Goal: Information Seeking & Learning: Learn about a topic

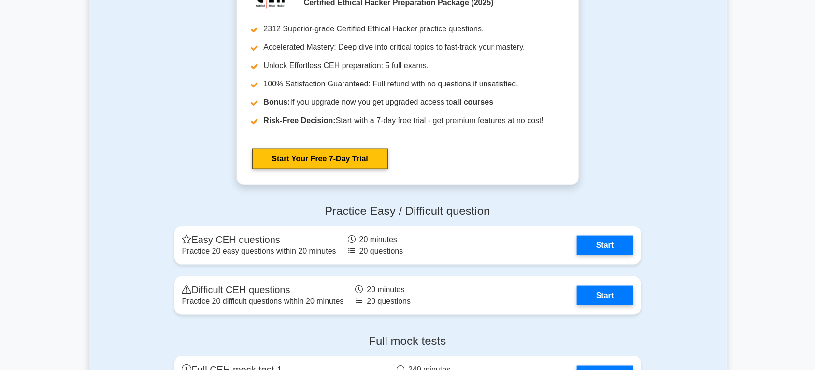
scroll to position [2209, 0]
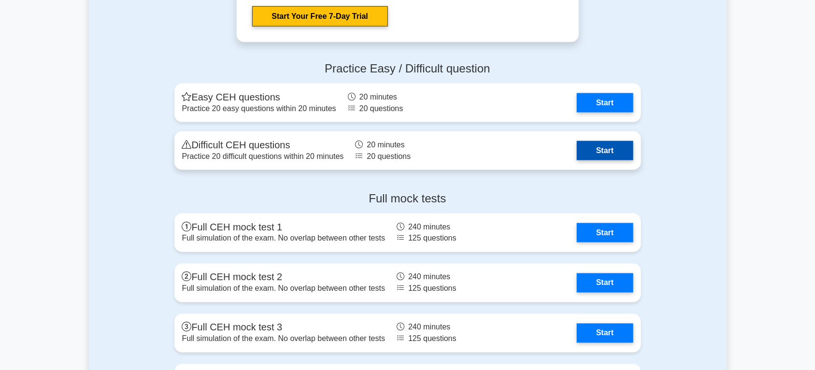
click at [595, 147] on link "Start" at bounding box center [605, 150] width 56 height 19
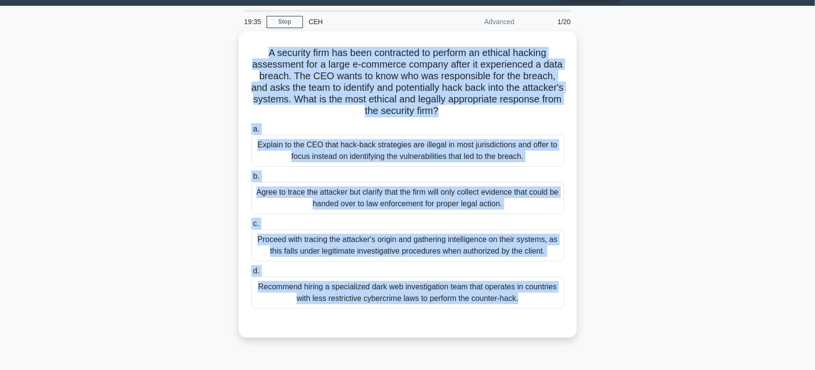
scroll to position [35, 0]
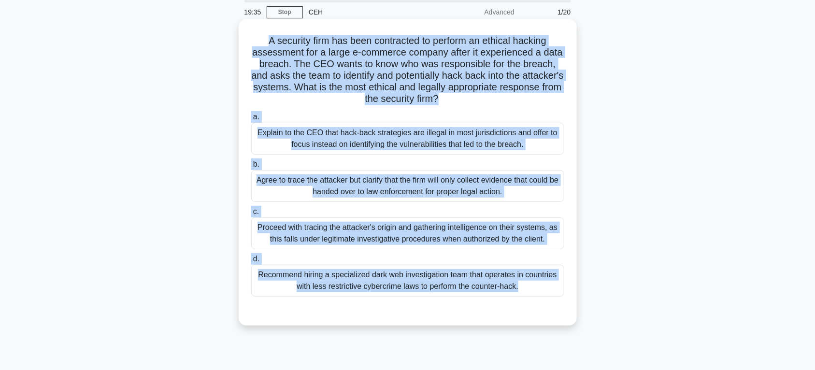
drag, startPoint x: 263, startPoint y: 79, endPoint x: 535, endPoint y: 312, distance: 358.1
click at [535, 312] on div "A security firm has been contracted to perform an ethical hacking assessment fo…" at bounding box center [408, 172] width 331 height 299
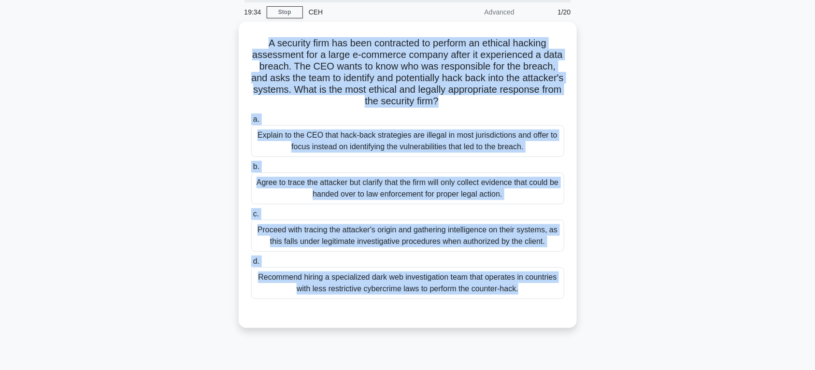
copy div "A security firm has been contracted to perform an ethical hacking assessment fo…"
click at [621, 173] on div "A security firm has been contracted to perform an ethical hacking assessment fo…" at bounding box center [408, 181] width 638 height 318
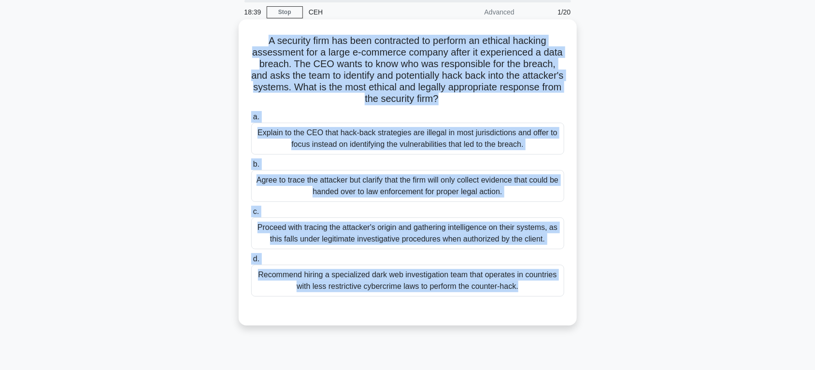
click at [378, 141] on div "Explain to the CEO that hack-back strategies are illegal in most jurisdictions …" at bounding box center [407, 139] width 313 height 32
click at [251, 120] on input "a. Explain to the CEO that hack-back strategies are illegal in most jurisdictio…" at bounding box center [251, 117] width 0 height 6
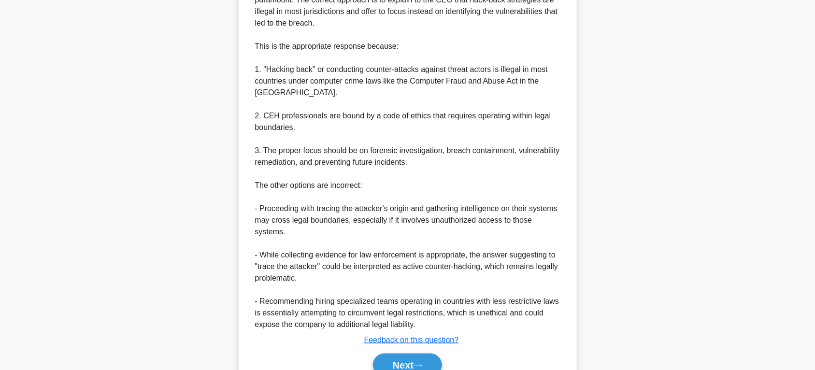
scroll to position [412, 0]
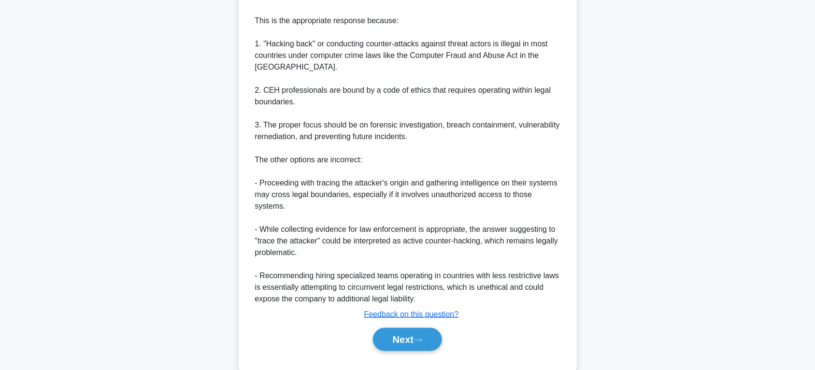
click at [400, 329] on div "Next" at bounding box center [407, 339] width 317 height 23
click at [402, 328] on button "Next" at bounding box center [407, 339] width 69 height 23
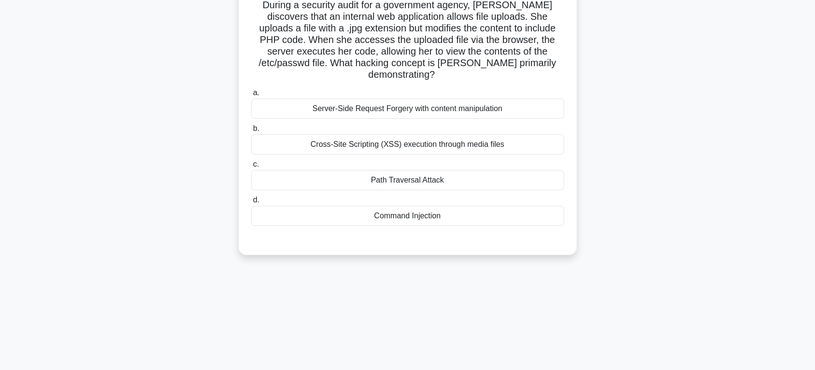
scroll to position [0, 0]
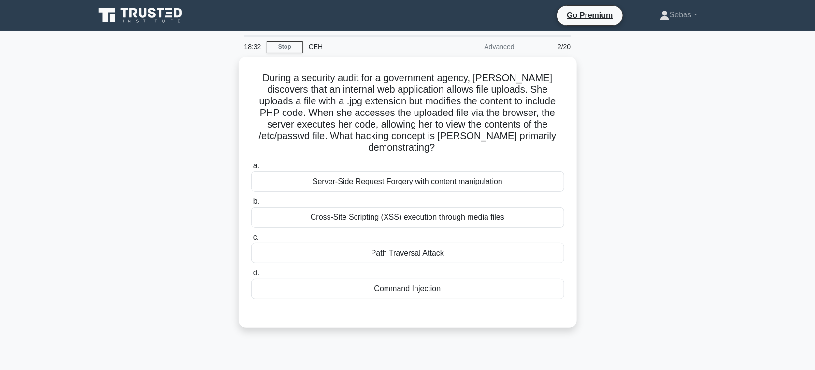
drag, startPoint x: 457, startPoint y: 281, endPoint x: 233, endPoint y: 61, distance: 314.0
click at [233, 61] on div "During a security audit for a government agency, Sarah discovers that an intern…" at bounding box center [408, 198] width 638 height 283
copy div "During a security audit for a government agency, Sarah discovers that an intern…"
click at [689, 202] on div "During a security audit for a government agency, Sarah discovers that an intern…" at bounding box center [408, 198] width 638 height 283
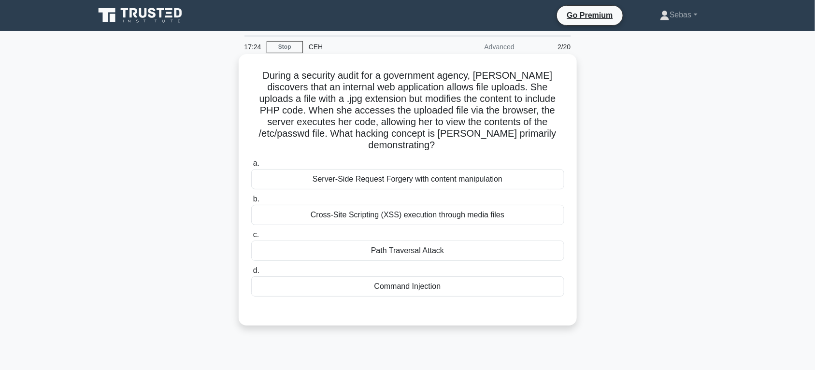
click at [458, 208] on div "Cross-Site Scripting (XSS) execution through media files" at bounding box center [407, 215] width 313 height 20
click at [251, 202] on input "b. Cross-Site Scripting (XSS) execution through media files" at bounding box center [251, 199] width 0 height 6
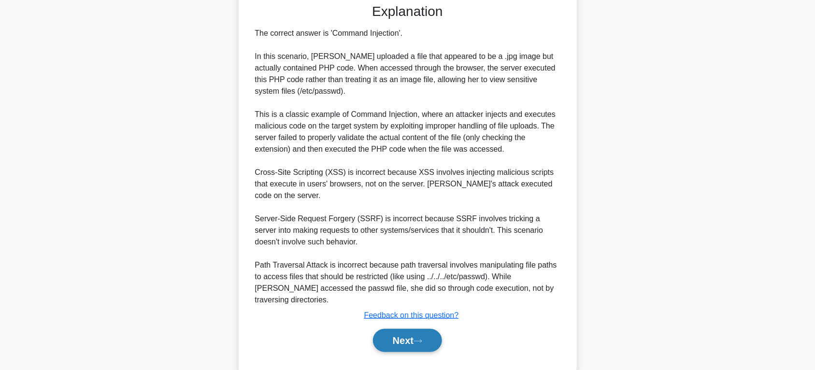
click at [421, 329] on button "Next" at bounding box center [407, 340] width 69 height 23
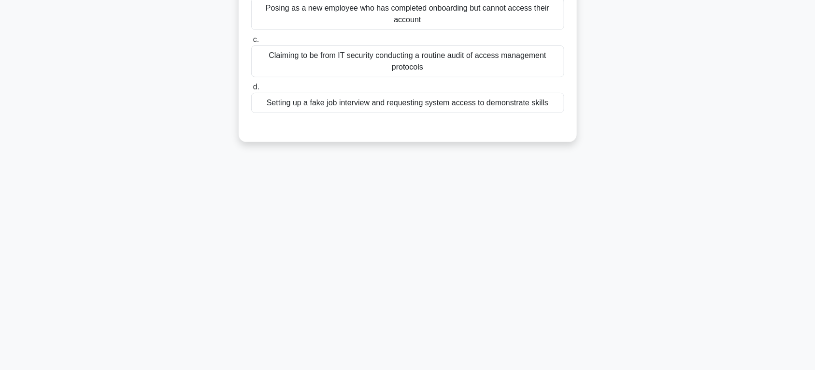
scroll to position [51, 0]
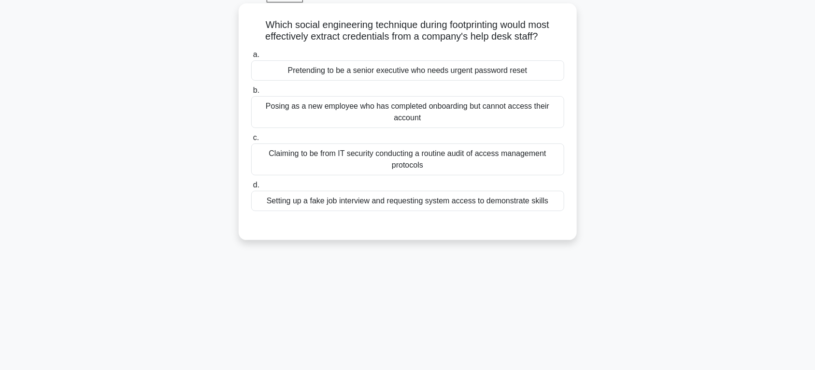
click at [431, 116] on div "Posing as a new employee who has completed onboarding but cannot access their a…" at bounding box center [407, 112] width 313 height 32
click at [251, 94] on input "b. Posing as a new employee who has completed onboarding but cannot access thei…" at bounding box center [251, 90] width 0 height 6
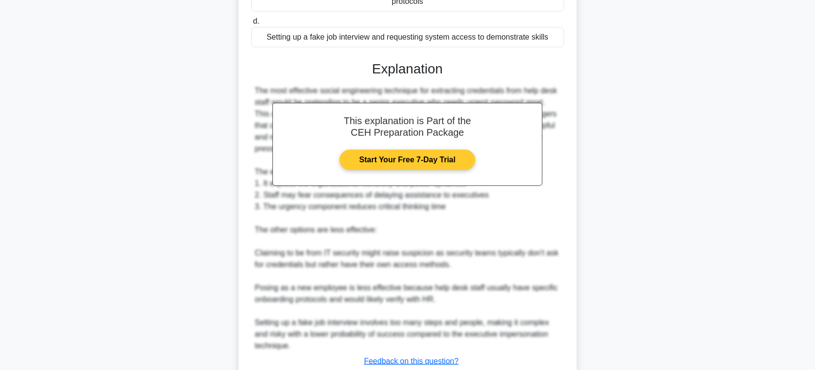
scroll to position [285, 0]
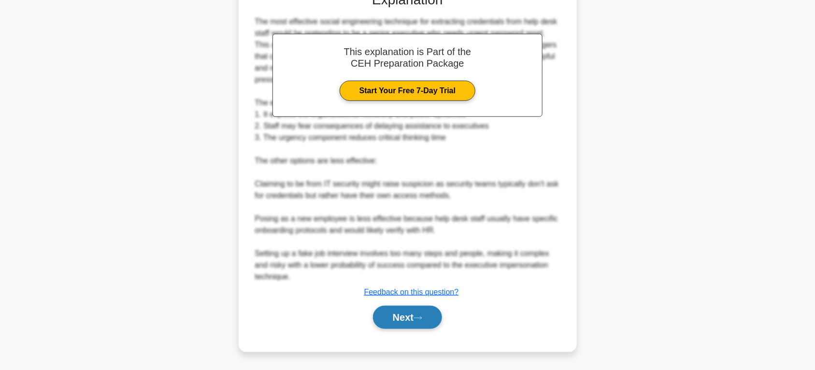
click at [411, 317] on button "Next" at bounding box center [407, 317] width 69 height 23
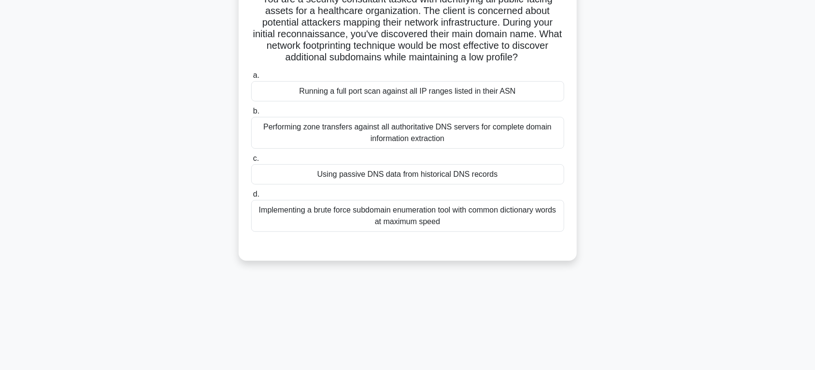
scroll to position [0, 0]
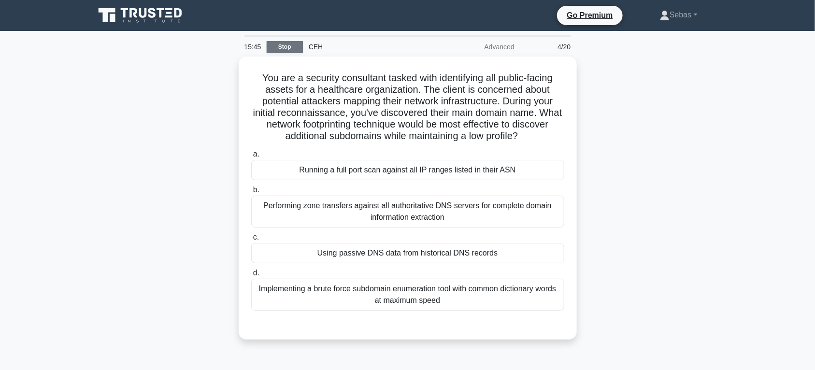
click at [296, 47] on link "Stop" at bounding box center [285, 47] width 36 height 12
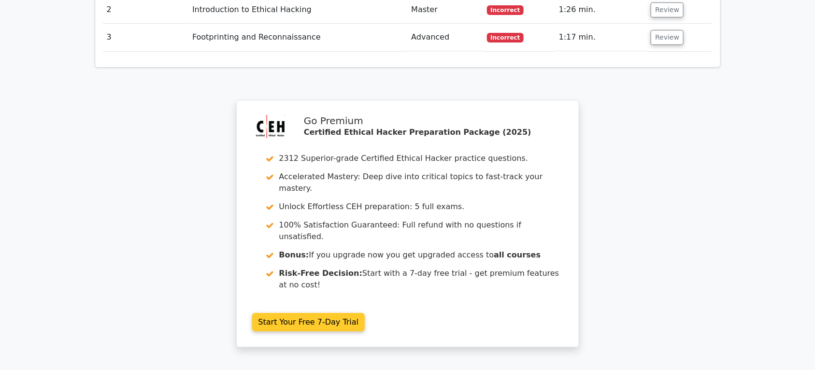
scroll to position [1460, 0]
